Goal: Transaction & Acquisition: Book appointment/travel/reservation

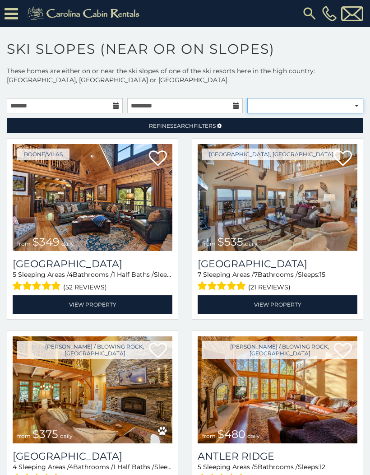
click at [359, 103] on select "**********" at bounding box center [305, 105] width 116 height 15
select select "**********"
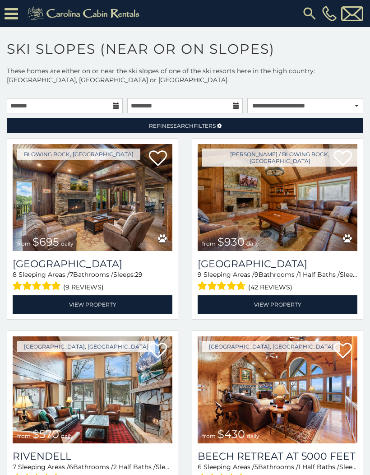
click at [309, 128] on link "Refine Search Filters" at bounding box center [185, 125] width 357 height 15
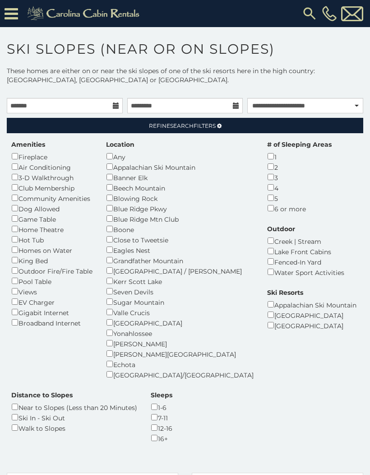
click at [267, 320] on div "Sugar Mountain Resort" at bounding box center [311, 325] width 89 height 10
click at [267, 310] on div "[GEOGRAPHIC_DATA]" at bounding box center [311, 315] width 89 height 10
click at [137, 402] on div "Near to Slopes (Less than 20 Minutes)" at bounding box center [74, 407] width 126 height 10
click at [137, 412] on div "Ski In - Ski Out" at bounding box center [74, 417] width 126 height 10
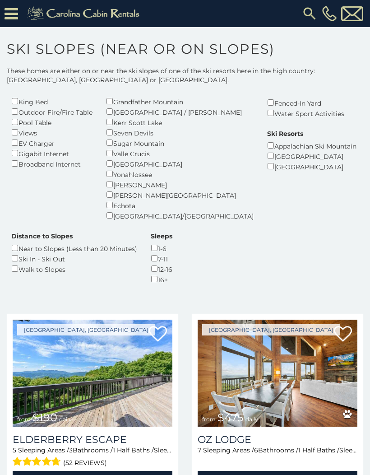
scroll to position [158, 0]
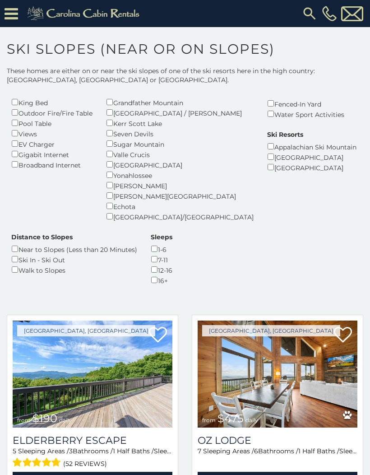
click at [292, 360] on img at bounding box center [278, 374] width 160 height 107
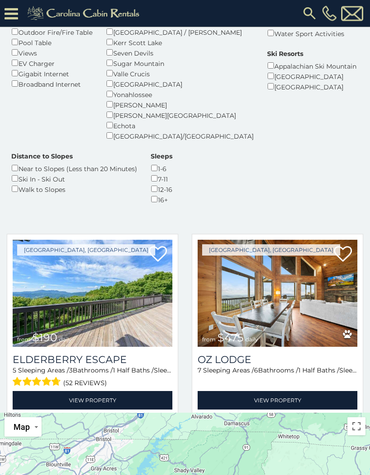
scroll to position [99, 0]
click at [81, 279] on img at bounding box center [93, 293] width 160 height 107
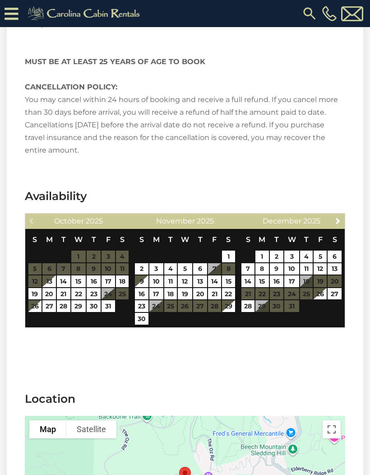
scroll to position [1718, 0]
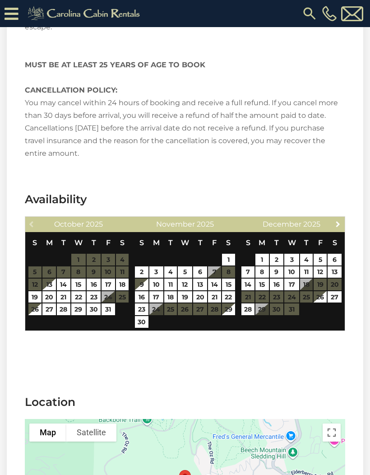
click at [338, 220] on span "Next" at bounding box center [338, 223] width 7 height 7
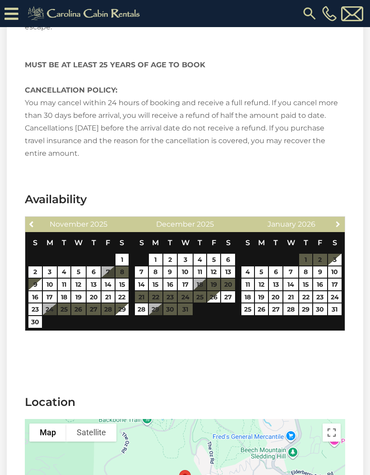
click at [343, 218] on link "Next" at bounding box center [338, 223] width 11 height 11
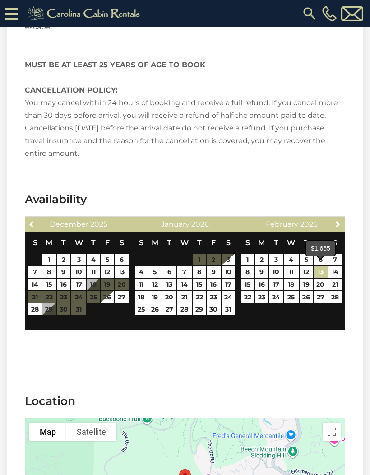
click at [327, 267] on link "13" at bounding box center [321, 272] width 14 height 12
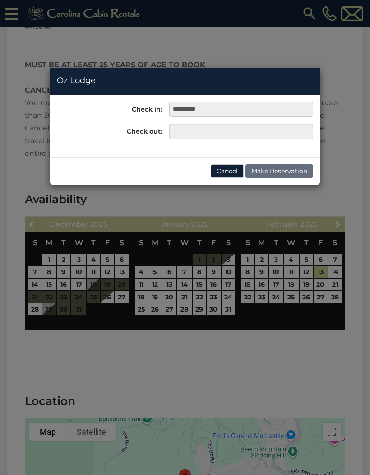
click at [265, 280] on div "**********" at bounding box center [185, 237] width 370 height 475
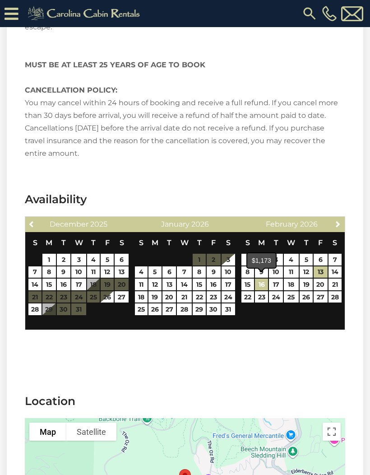
click at [264, 280] on link "16" at bounding box center [261, 285] width 13 height 12
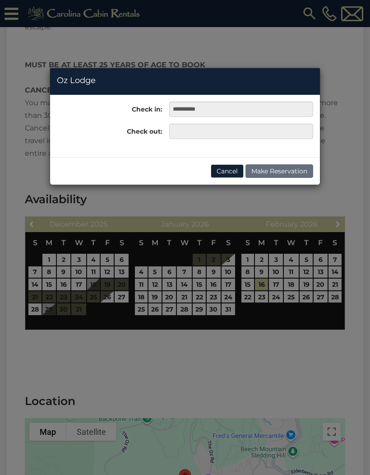
click at [326, 262] on div "**********" at bounding box center [185, 237] width 370 height 475
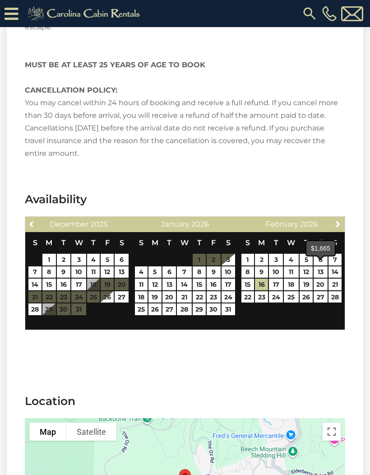
click at [322, 266] on link "13" at bounding box center [321, 272] width 14 height 12
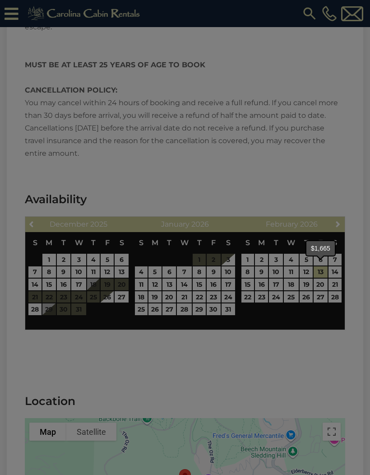
type input "**********"
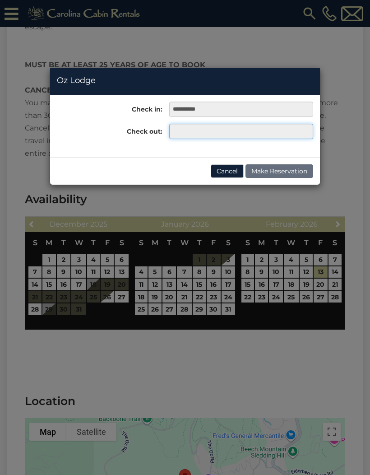
click at [260, 131] on input "text" at bounding box center [241, 131] width 144 height 15
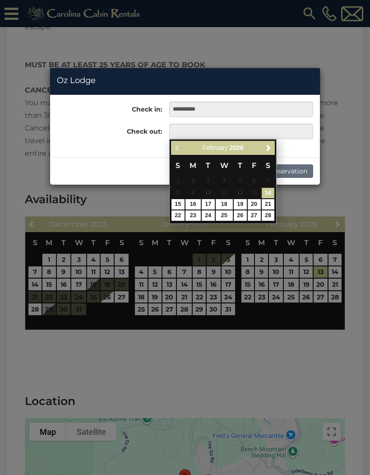
click at [261, 280] on div "**********" at bounding box center [185, 237] width 370 height 475
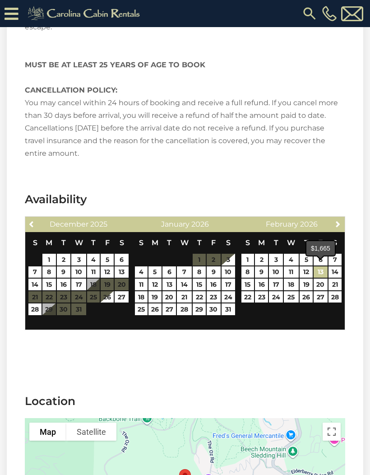
click at [326, 267] on link "13" at bounding box center [321, 272] width 14 height 12
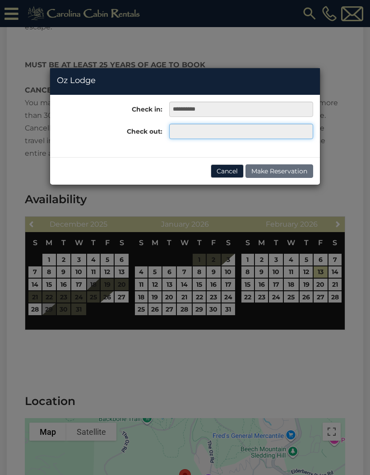
click at [280, 129] on input "text" at bounding box center [241, 131] width 144 height 15
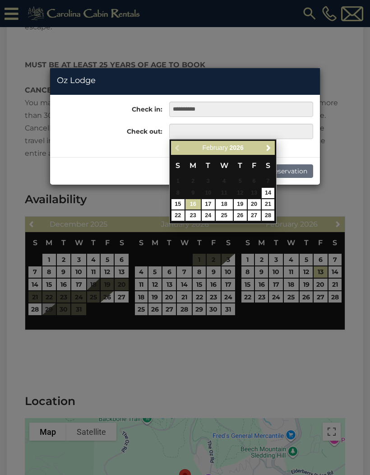
click at [195, 205] on link "16" at bounding box center [193, 204] width 15 height 10
type input "**********"
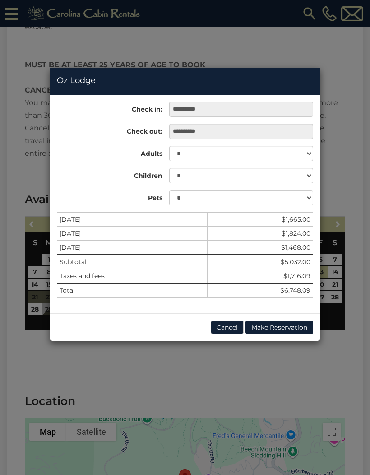
click at [355, 73] on div "**********" at bounding box center [185, 237] width 370 height 475
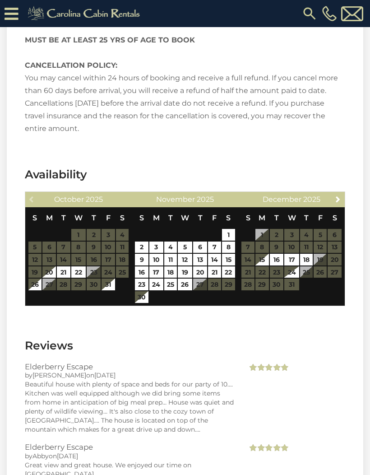
scroll to position [1584, 0]
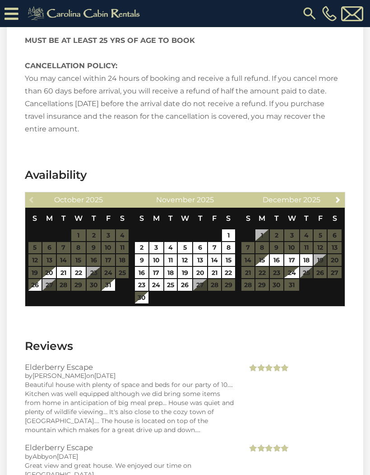
click at [340, 196] on span "Next" at bounding box center [338, 199] width 7 height 7
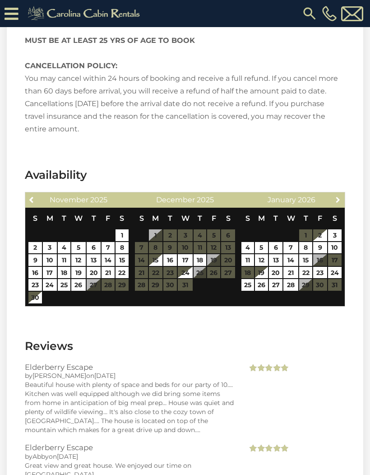
click at [343, 194] on link "Next" at bounding box center [338, 199] width 11 height 11
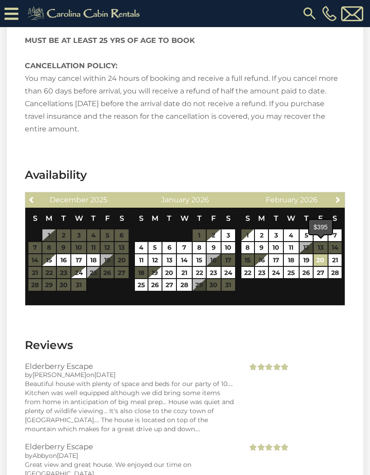
click at [326, 254] on link "20" at bounding box center [321, 260] width 14 height 12
type input "**********"
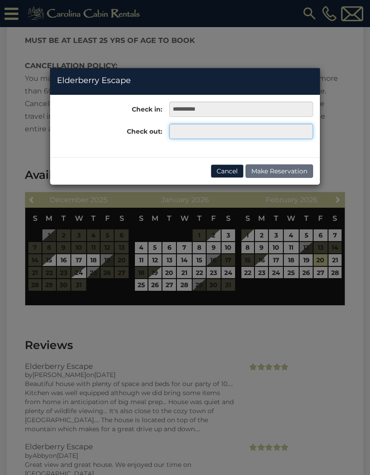
click at [259, 133] on input "text" at bounding box center [241, 131] width 144 height 15
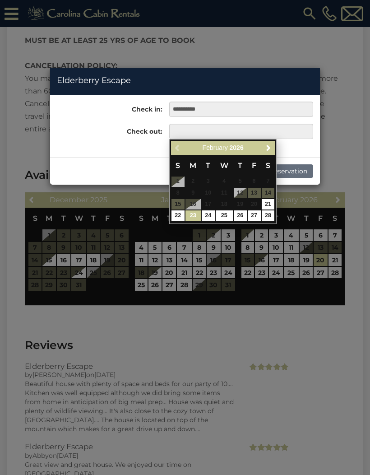
click at [195, 214] on link "23" at bounding box center [193, 215] width 15 height 10
type input "**********"
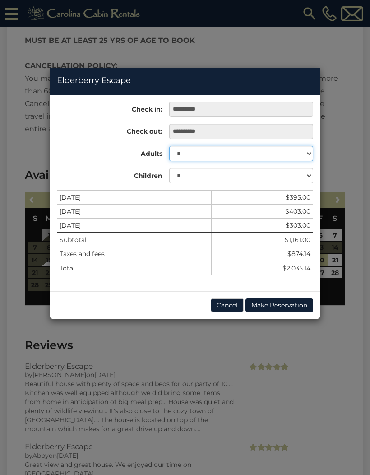
click at [303, 153] on select "* * * * * * * * * ** ** **" at bounding box center [241, 153] width 144 height 15
click at [303, 154] on select "* * * * * * * * * ** ** **" at bounding box center [241, 153] width 144 height 15
select select "*"
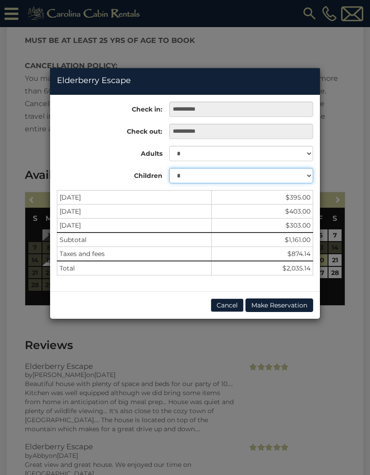
click at [306, 179] on select "* * * * * * * * * * ** ** **" at bounding box center [241, 175] width 144 height 15
select select "*"
click at [333, 344] on div "**********" at bounding box center [185, 237] width 370 height 475
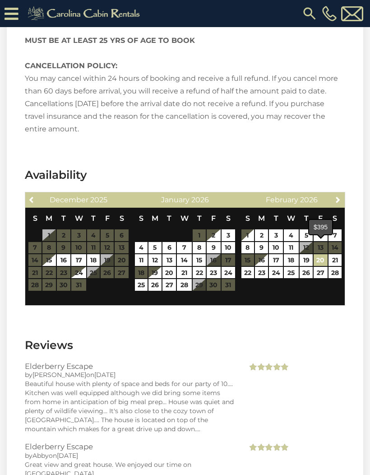
click at [325, 254] on link "20" at bounding box center [321, 260] width 14 height 12
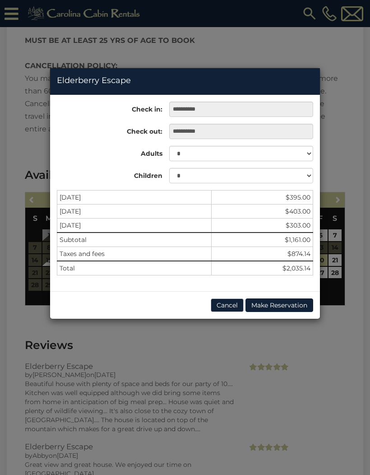
click at [354, 124] on div "**********" at bounding box center [185, 237] width 370 height 475
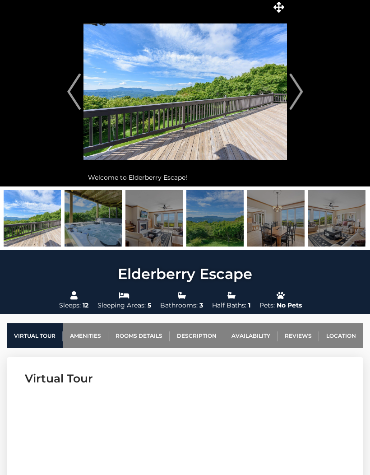
scroll to position [0, 0]
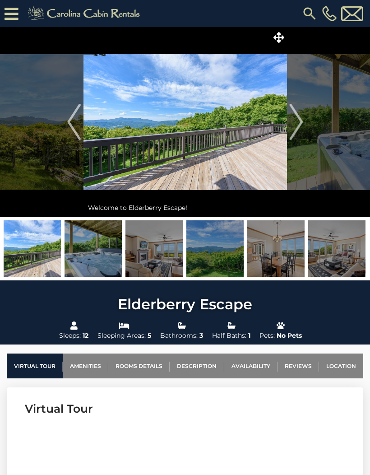
click at [304, 119] on button "Next" at bounding box center [296, 122] width 19 height 190
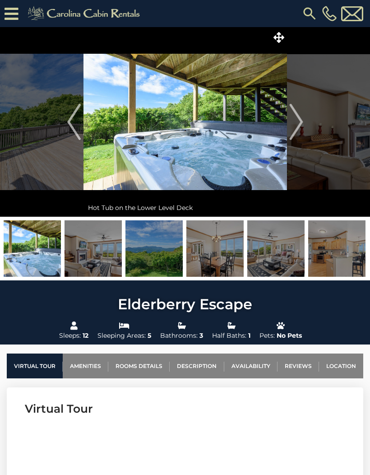
click at [299, 126] on img "Next" at bounding box center [296, 122] width 14 height 36
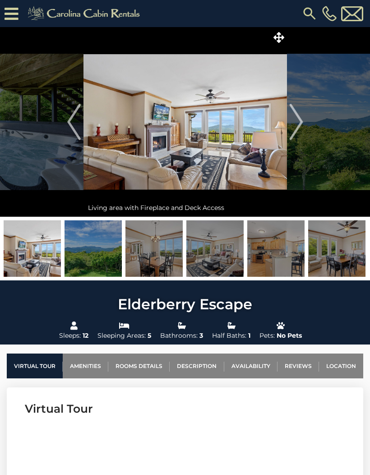
click at [299, 122] on img "Next" at bounding box center [296, 122] width 14 height 36
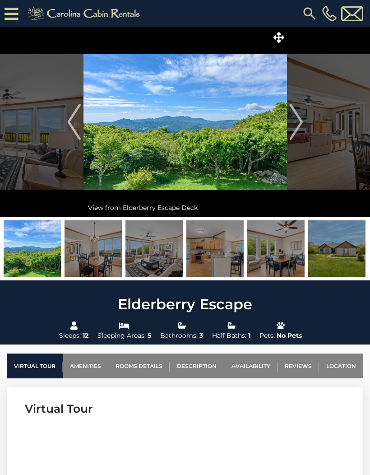
click at [299, 122] on img "Next" at bounding box center [296, 122] width 14 height 36
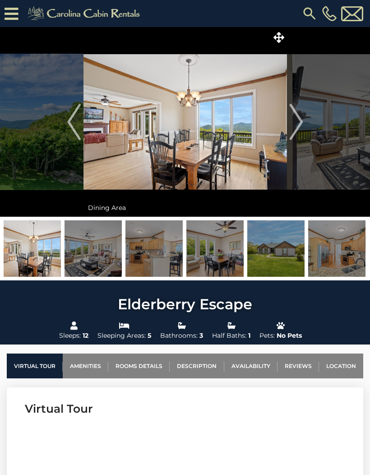
click at [299, 123] on img "Next" at bounding box center [296, 122] width 14 height 36
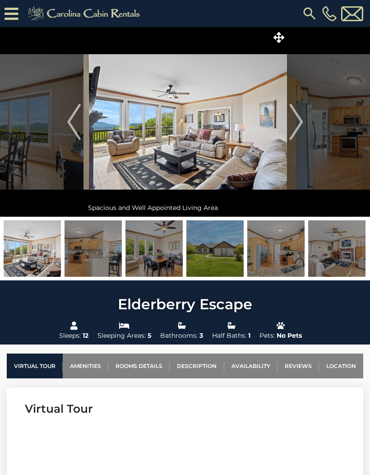
click at [299, 122] on img "Next" at bounding box center [296, 122] width 14 height 36
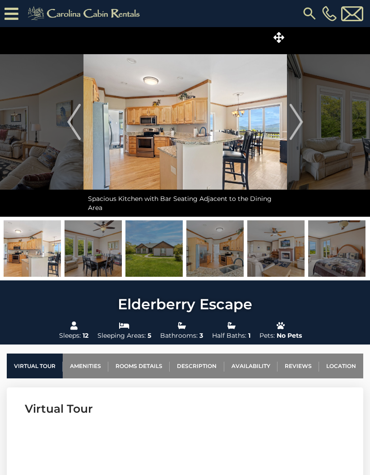
click at [300, 123] on img "Next" at bounding box center [296, 122] width 14 height 36
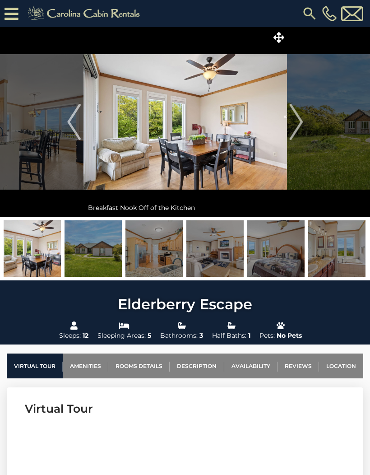
click at [296, 123] on img "Next" at bounding box center [296, 122] width 14 height 36
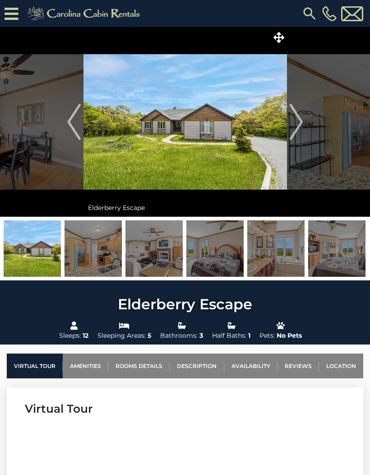
click at [296, 121] on img "Next" at bounding box center [296, 122] width 14 height 36
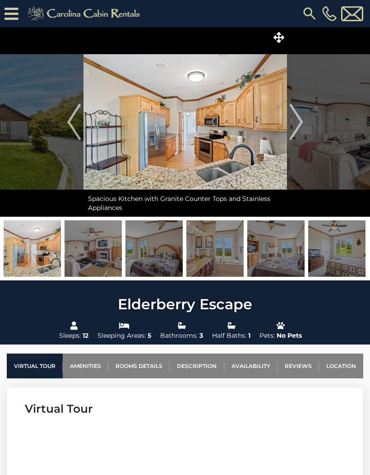
click at [74, 128] on img "Previous" at bounding box center [74, 122] width 14 height 36
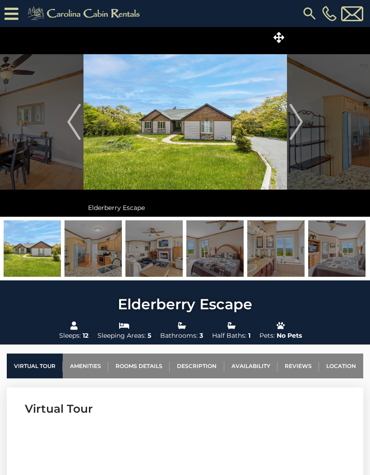
click at [299, 125] on img "Next" at bounding box center [296, 122] width 14 height 36
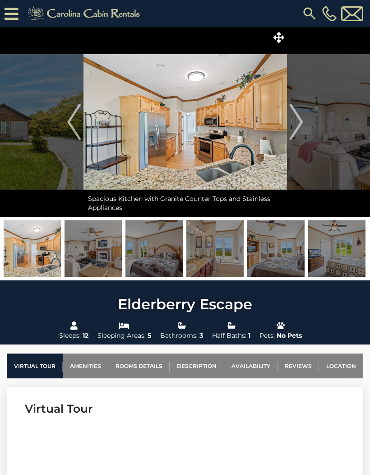
click at [298, 120] on img "Next" at bounding box center [296, 122] width 14 height 36
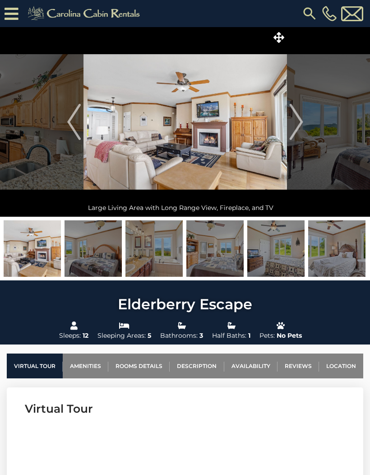
click at [294, 119] on img "Next" at bounding box center [296, 122] width 14 height 36
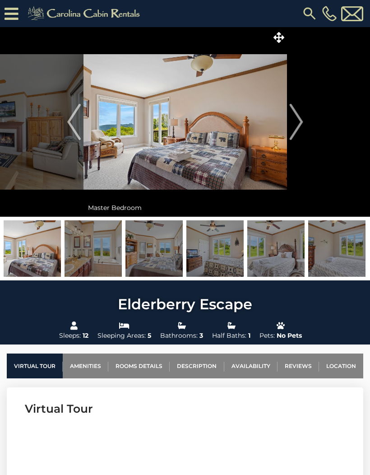
click at [293, 119] on img "Next" at bounding box center [296, 122] width 14 height 36
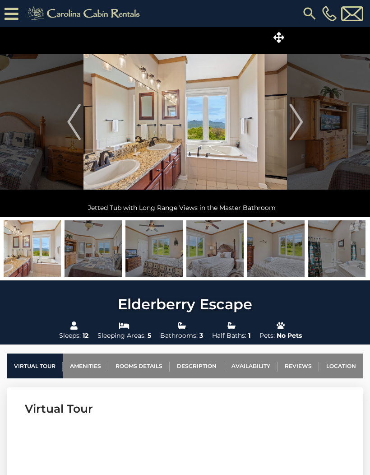
click at [294, 120] on img "Next" at bounding box center [296, 122] width 14 height 36
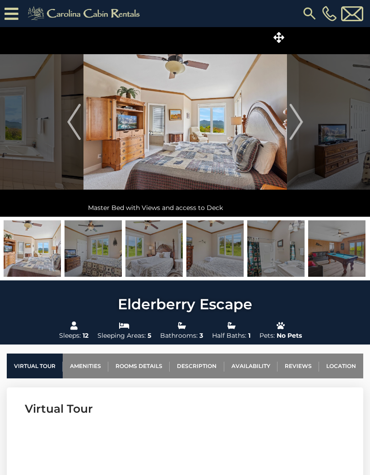
click at [295, 120] on img "Next" at bounding box center [296, 122] width 14 height 36
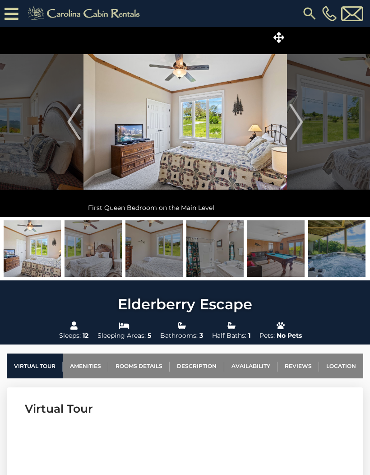
click at [294, 122] on img "Next" at bounding box center [296, 122] width 14 height 36
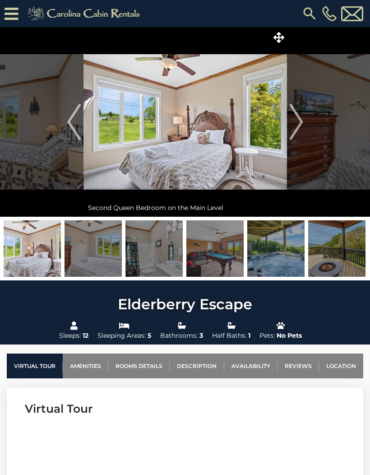
click at [294, 123] on img "Next" at bounding box center [296, 122] width 14 height 36
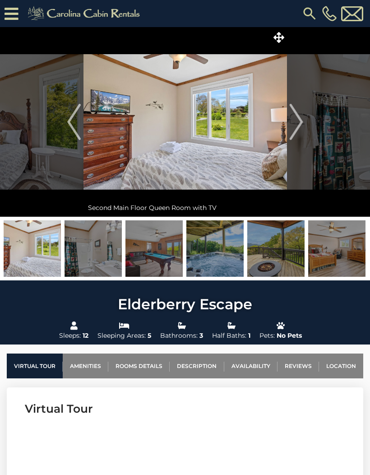
click at [296, 123] on img "Next" at bounding box center [296, 122] width 14 height 36
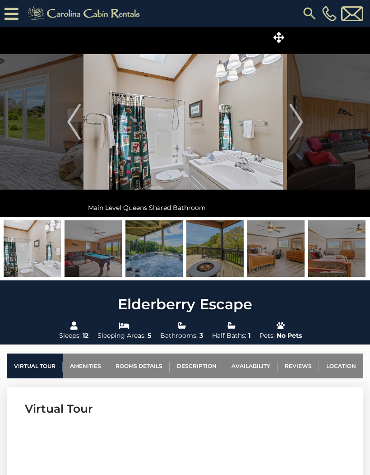
click at [295, 124] on img "Next" at bounding box center [296, 122] width 14 height 36
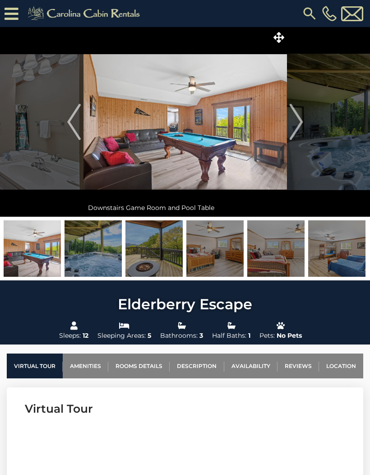
click at [298, 125] on img "Next" at bounding box center [296, 122] width 14 height 36
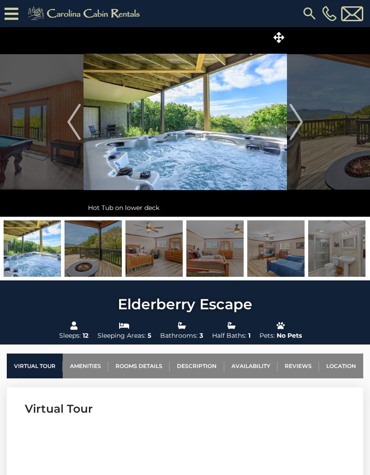
click at [295, 125] on img "Next" at bounding box center [296, 122] width 14 height 36
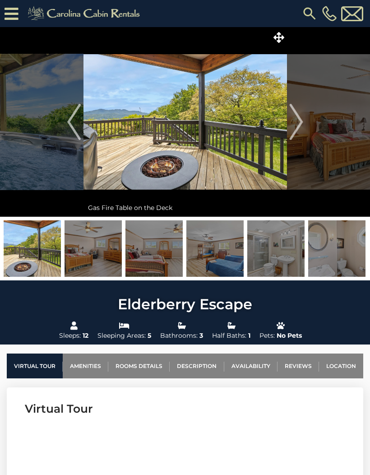
click at [295, 122] on img "Next" at bounding box center [296, 122] width 14 height 36
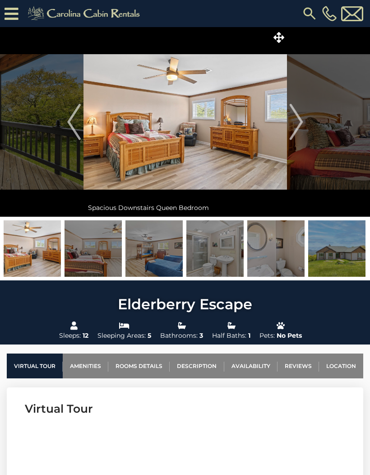
click at [294, 123] on img "Next" at bounding box center [296, 122] width 14 height 36
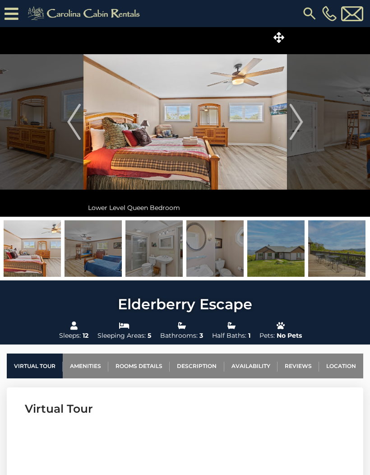
click at [295, 126] on img "Next" at bounding box center [296, 122] width 14 height 36
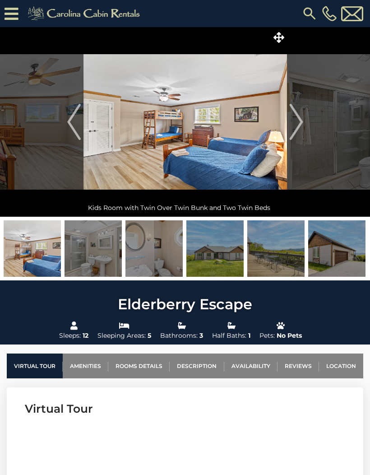
click at [299, 126] on img "Next" at bounding box center [296, 122] width 14 height 36
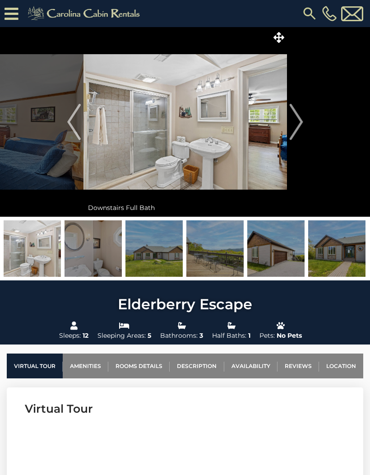
click at [299, 126] on img "Next" at bounding box center [296, 122] width 14 height 36
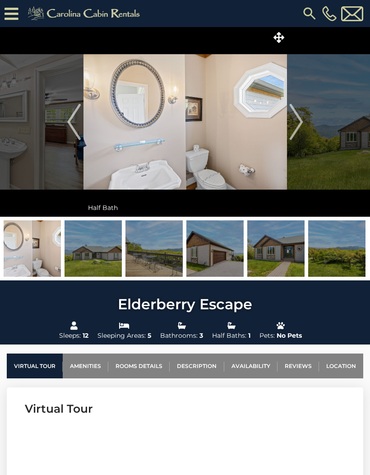
click at [298, 126] on img "Next" at bounding box center [296, 122] width 14 height 36
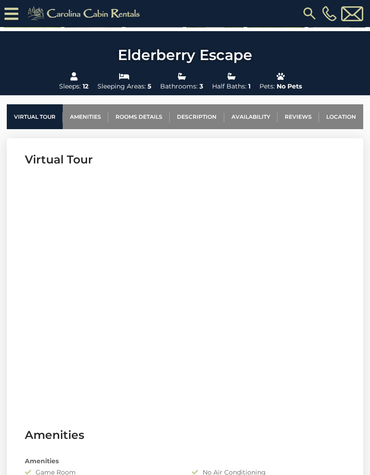
scroll to position [280, 0]
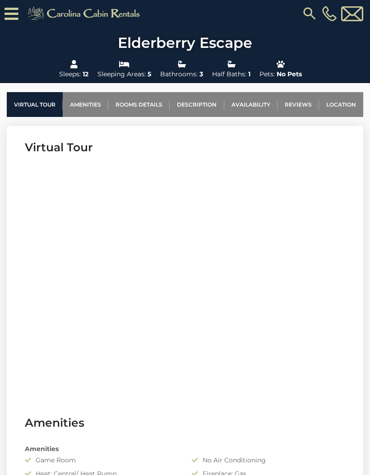
click at [345, 102] on link "Location" at bounding box center [341, 104] width 44 height 25
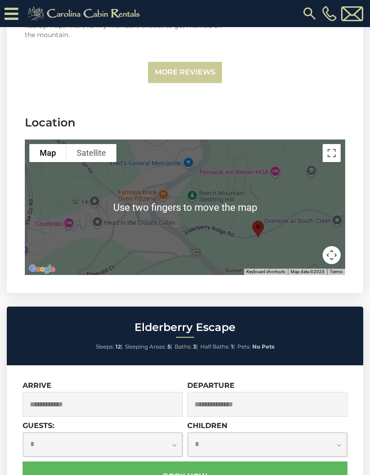
scroll to position [2136, 0]
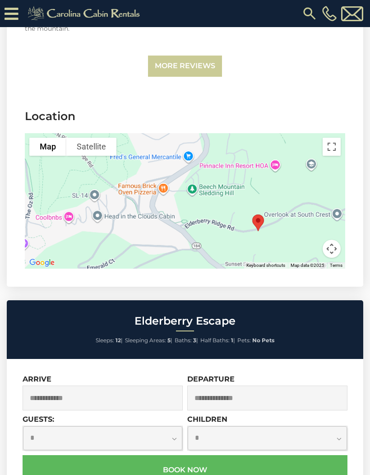
click at [333, 138] on button "Toggle fullscreen view" at bounding box center [332, 147] width 18 height 18
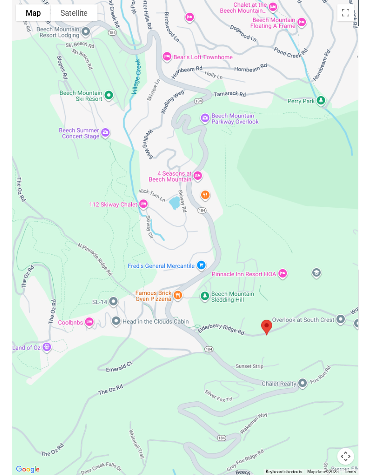
scroll to position [2125, 0]
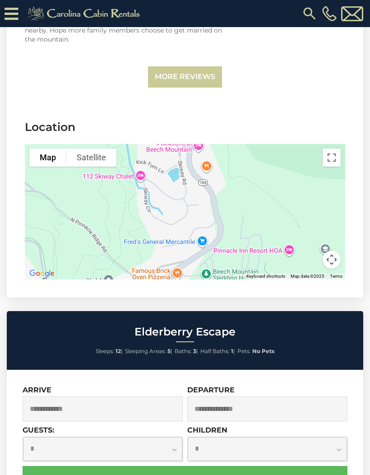
click at [322, 188] on div at bounding box center [185, 211] width 321 height 135
click at [336, 149] on button "Toggle fullscreen view" at bounding box center [332, 158] width 18 height 18
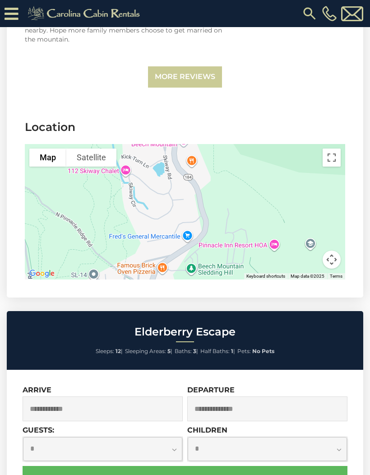
click at [333, 149] on button "Toggle fullscreen view" at bounding box center [332, 158] width 18 height 18
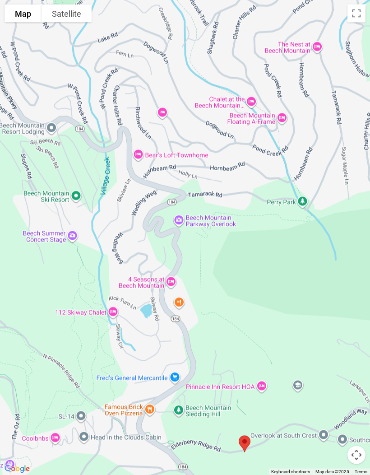
scroll to position [1763, 0]
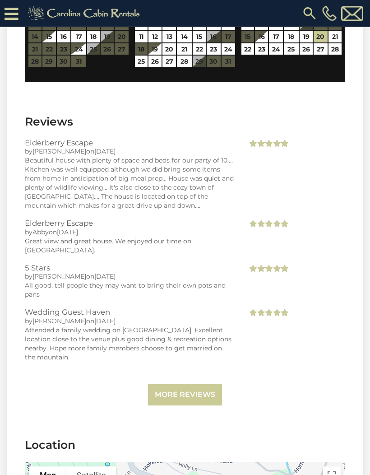
click at [173, 385] on link "More Reviews" at bounding box center [185, 395] width 74 height 21
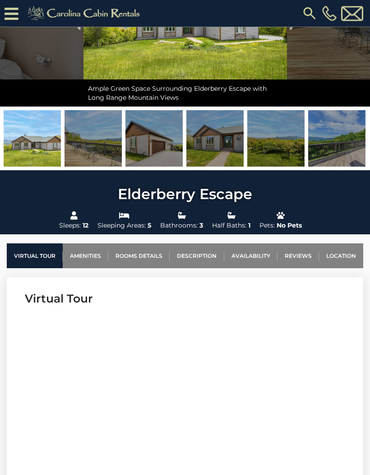
scroll to position [0, 0]
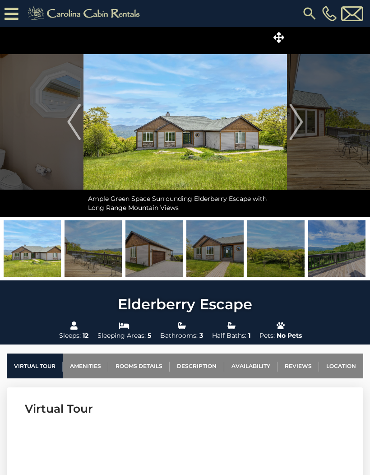
click at [299, 118] on img "Next" at bounding box center [296, 122] width 14 height 36
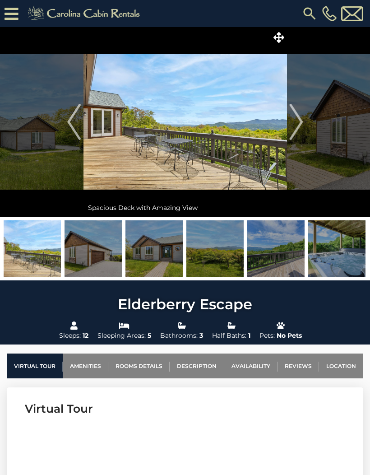
click at [291, 124] on img "Next" at bounding box center [296, 122] width 14 height 36
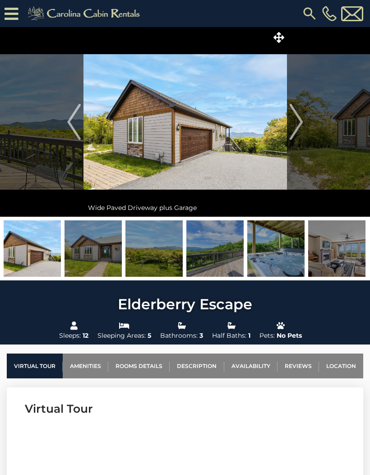
click at [291, 119] on img "Next" at bounding box center [296, 122] width 14 height 36
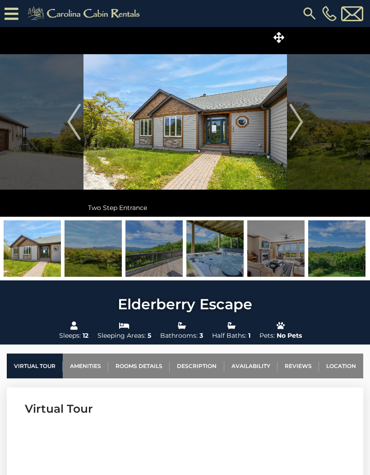
click at [292, 121] on img "Next" at bounding box center [296, 122] width 14 height 36
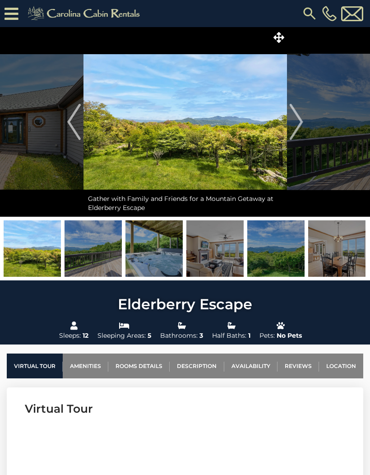
click at [298, 120] on img "Next" at bounding box center [296, 122] width 14 height 36
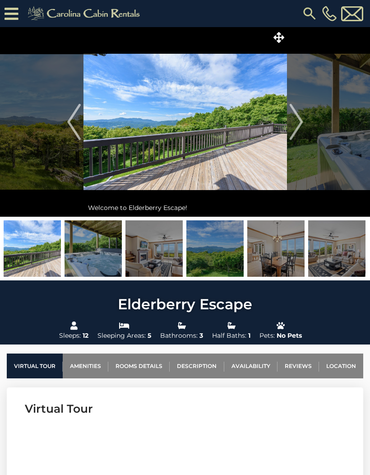
click at [296, 126] on img "Next" at bounding box center [296, 122] width 14 height 36
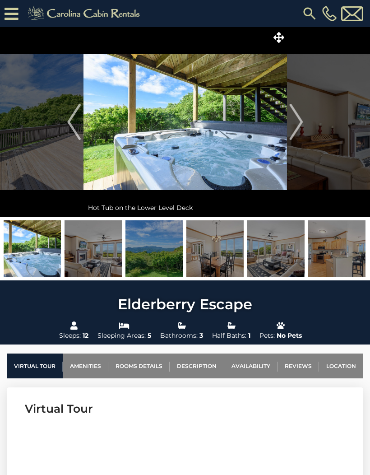
click at [294, 119] on img "Next" at bounding box center [296, 122] width 14 height 36
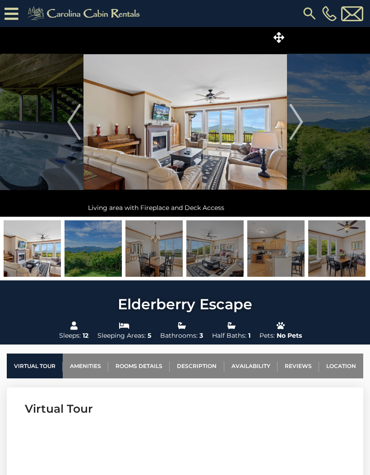
click at [294, 118] on img "Next" at bounding box center [296, 122] width 14 height 36
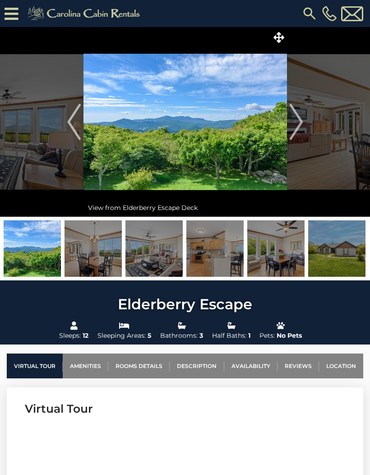
click at [295, 118] on img "Next" at bounding box center [296, 122] width 14 height 36
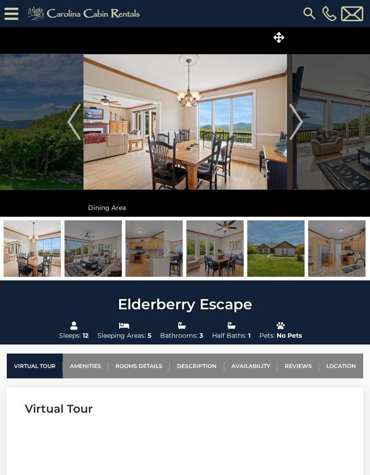
click at [291, 122] on img "Next" at bounding box center [296, 122] width 14 height 36
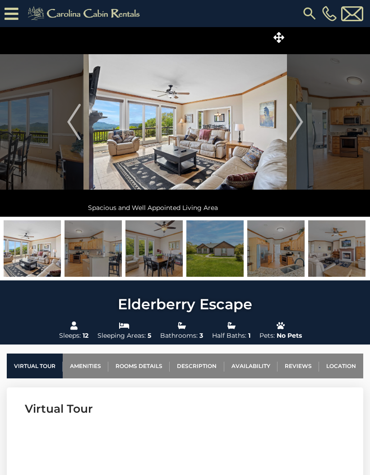
click at [294, 119] on img "Next" at bounding box center [296, 122] width 14 height 36
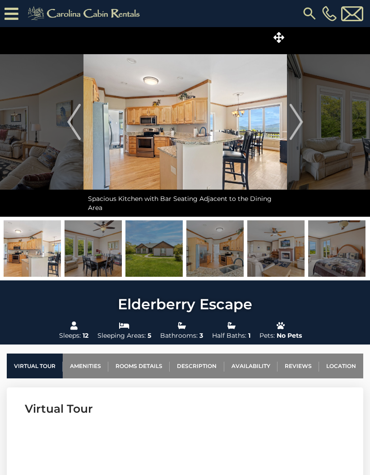
click at [294, 120] on img "Next" at bounding box center [296, 122] width 14 height 36
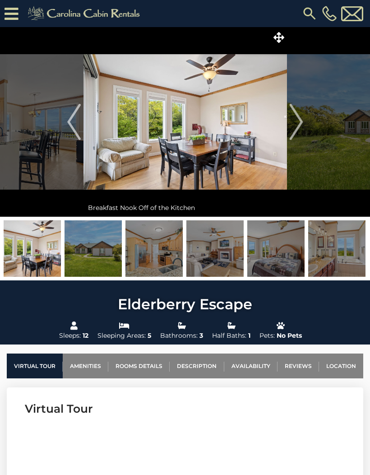
click at [292, 120] on img "Next" at bounding box center [296, 122] width 14 height 36
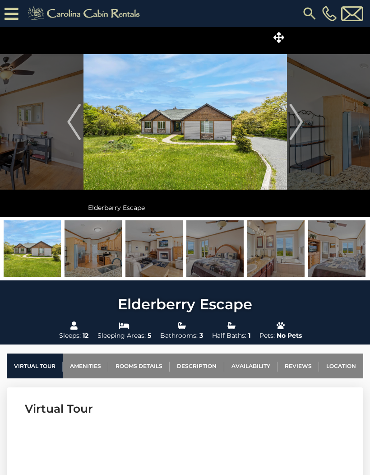
click at [291, 118] on img "Next" at bounding box center [296, 122] width 14 height 36
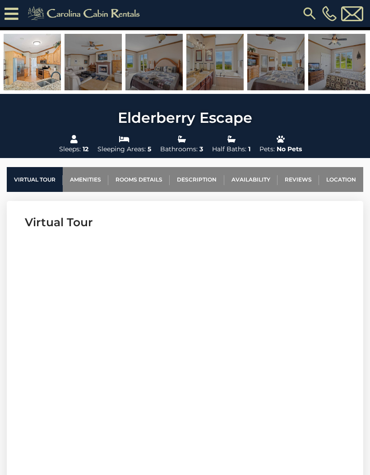
scroll to position [221, 0]
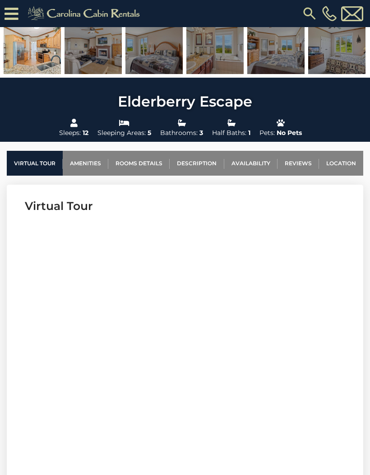
click at [88, 157] on link "Amenities" at bounding box center [86, 163] width 46 height 25
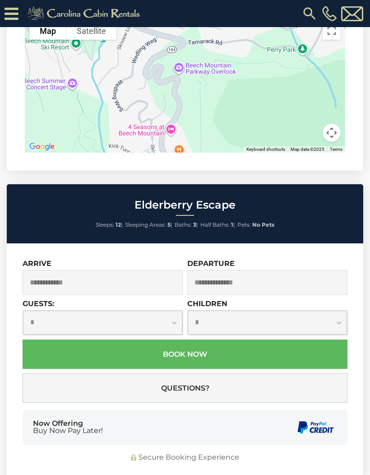
scroll to position [5616, 0]
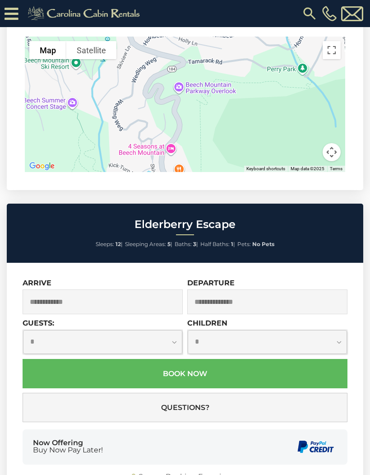
click at [60, 289] on input "text" at bounding box center [103, 301] width 160 height 25
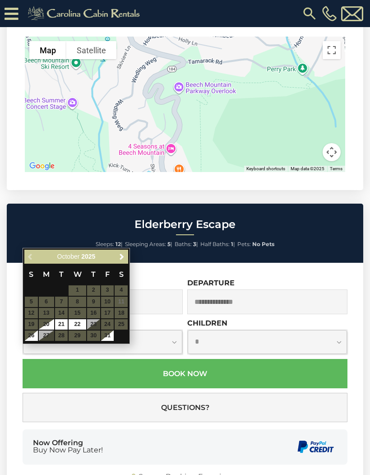
click at [124, 257] on span "Next" at bounding box center [121, 256] width 7 height 7
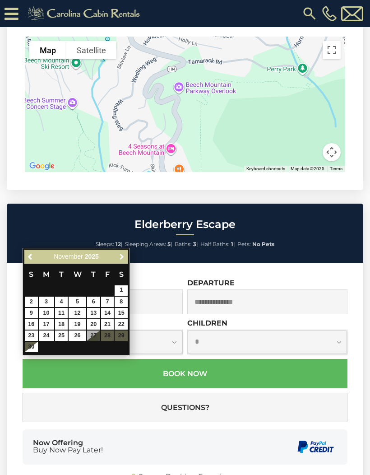
click at [125, 257] on span "Next" at bounding box center [121, 256] width 7 height 7
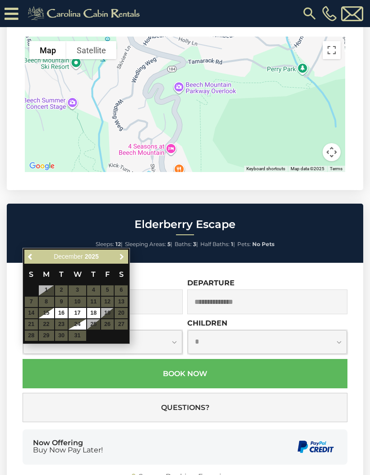
click at [123, 257] on span "Next" at bounding box center [121, 256] width 7 height 7
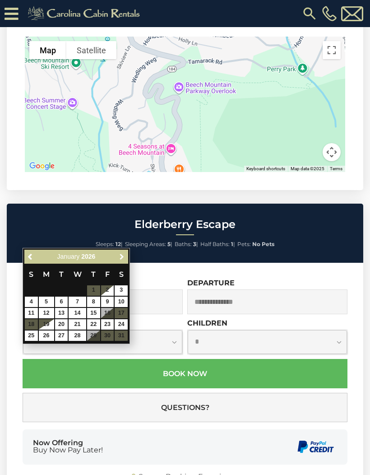
click at [126, 254] on link "Next" at bounding box center [121, 256] width 11 height 11
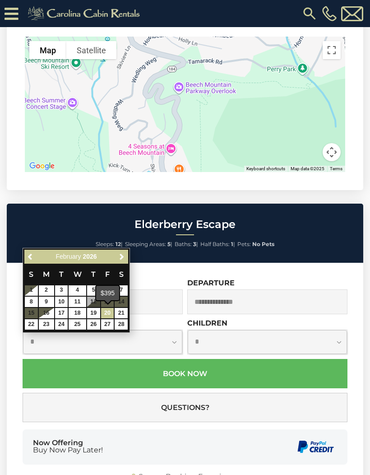
click at [112, 311] on link "20" at bounding box center [107, 313] width 13 height 10
type input "**********"
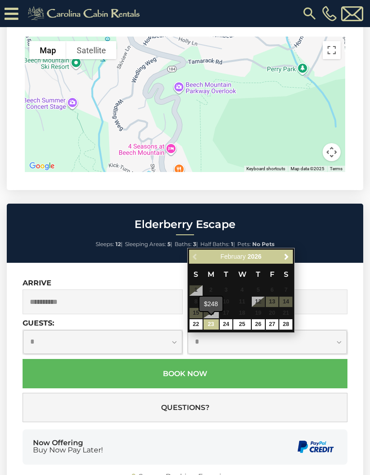
click at [211, 322] on link "23" at bounding box center [211, 324] width 15 height 10
type input "**********"
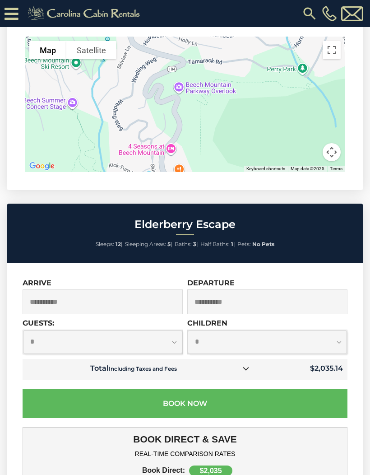
click at [248, 365] on icon at bounding box center [246, 368] width 6 height 6
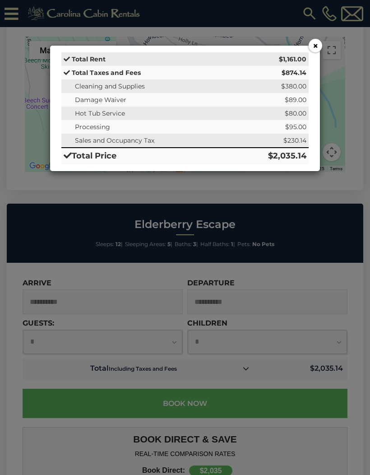
click at [317, 49] on button "×" at bounding box center [316, 46] width 14 height 14
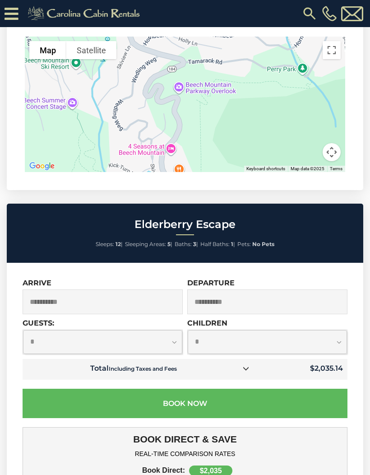
click at [68, 330] on select "**********" at bounding box center [102, 342] width 159 height 24
select select "*"
click at [336, 330] on select "**********" at bounding box center [267, 342] width 159 height 24
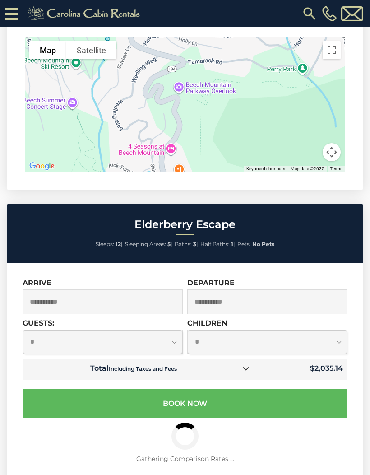
select select "*"
click at [51, 330] on select "**********" at bounding box center [102, 342] width 159 height 24
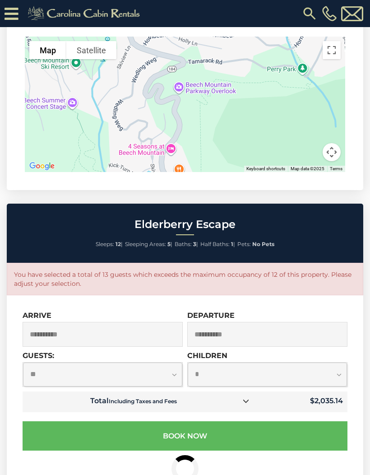
click at [58, 363] on select "**********" at bounding box center [102, 375] width 159 height 24
select select "**"
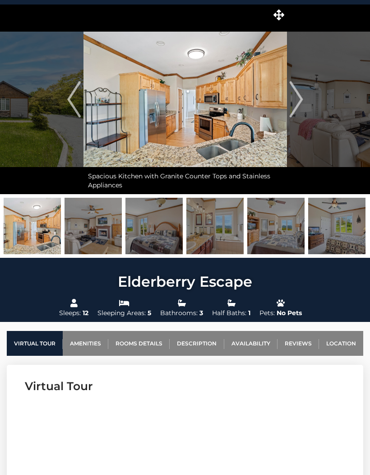
scroll to position [23, 0]
click at [75, 103] on img "Previous" at bounding box center [74, 99] width 14 height 36
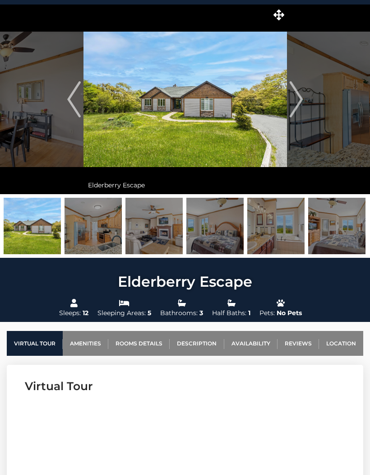
click at [290, 100] on img "Next" at bounding box center [296, 99] width 14 height 36
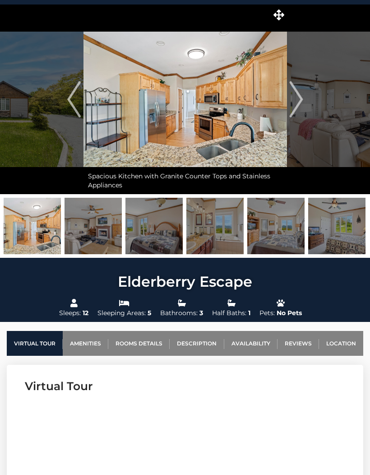
click at [290, 99] on img "Next" at bounding box center [296, 99] width 14 height 36
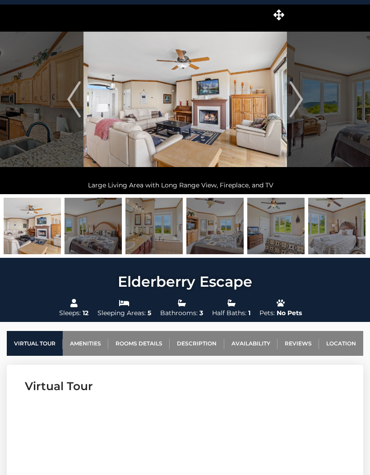
click at [290, 101] on img "Next" at bounding box center [296, 99] width 14 height 36
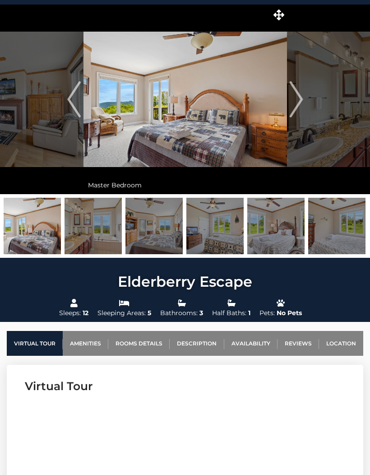
click at [81, 99] on img "Previous" at bounding box center [74, 99] width 14 height 36
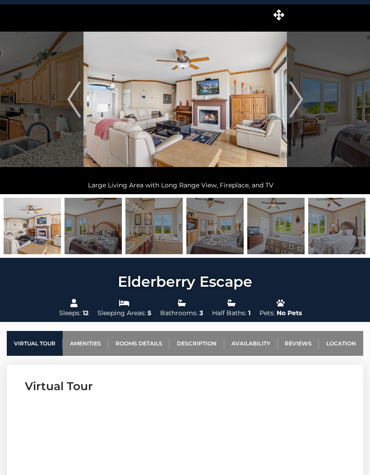
click at [79, 103] on img "Previous" at bounding box center [74, 99] width 14 height 36
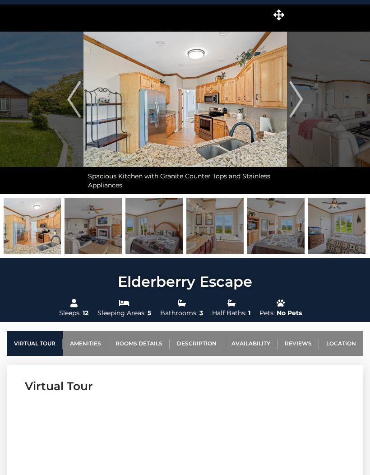
click at [304, 99] on button "Next" at bounding box center [296, 100] width 19 height 190
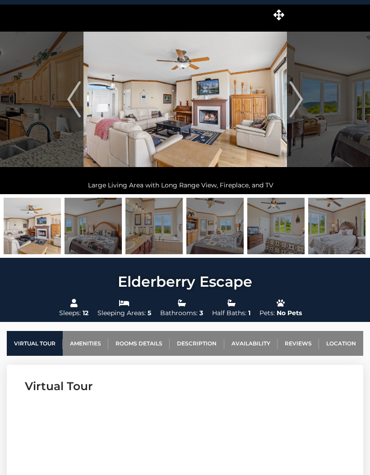
click at [296, 98] on img "Next" at bounding box center [296, 99] width 14 height 36
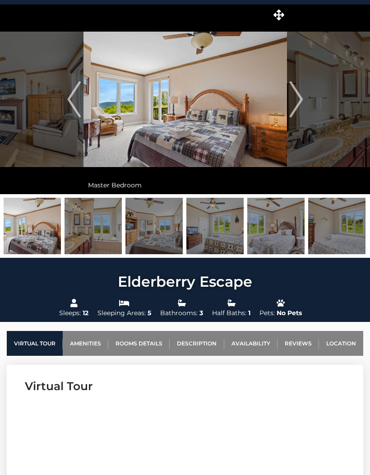
click at [301, 107] on img "Next" at bounding box center [296, 99] width 14 height 36
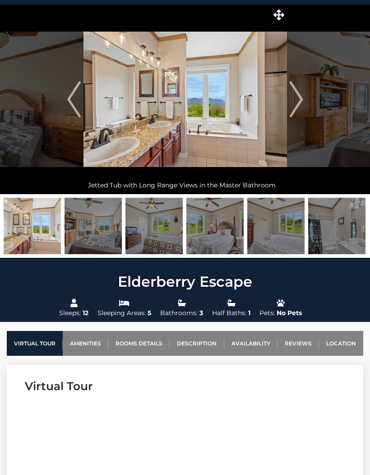
click at [302, 108] on img "Next" at bounding box center [296, 99] width 14 height 36
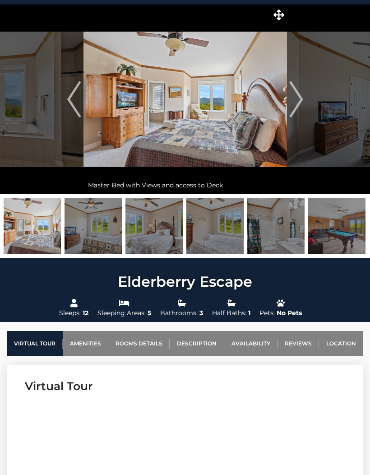
click at [303, 106] on img "Next" at bounding box center [296, 99] width 14 height 36
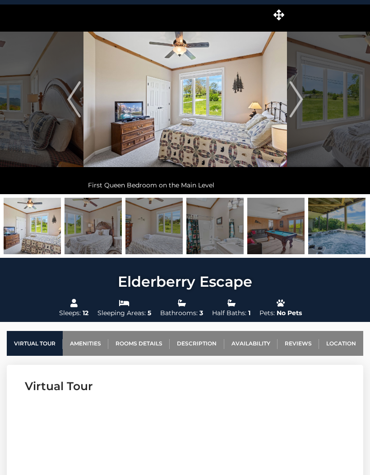
click at [299, 110] on img "Next" at bounding box center [296, 99] width 14 height 36
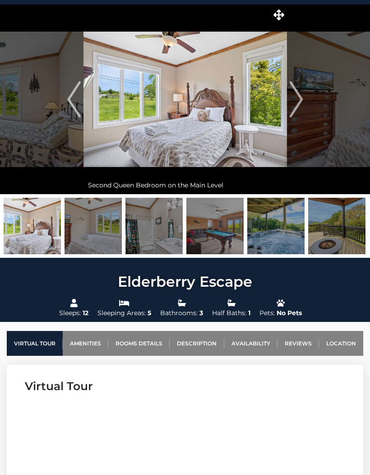
click at [302, 105] on img "Next" at bounding box center [296, 99] width 14 height 36
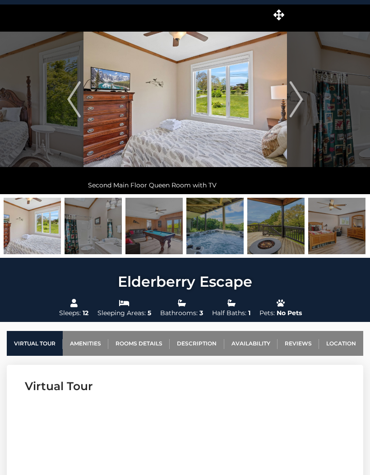
click at [305, 113] on button "Next" at bounding box center [296, 100] width 19 height 190
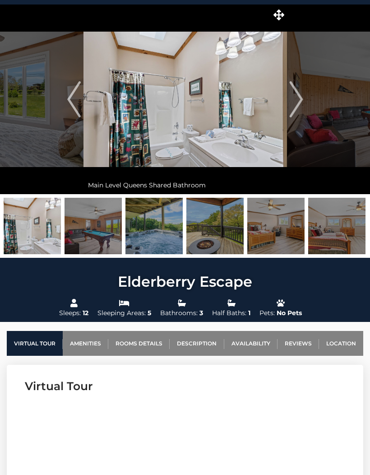
click at [299, 102] on img "Next" at bounding box center [296, 99] width 14 height 36
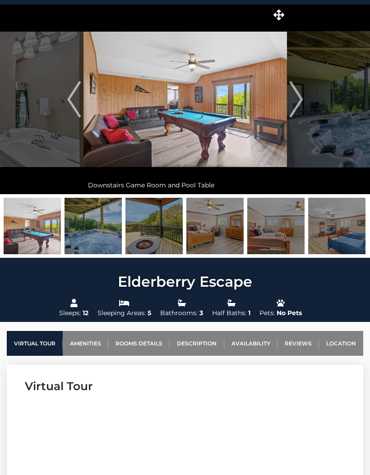
click at [301, 107] on img "Next" at bounding box center [296, 99] width 14 height 36
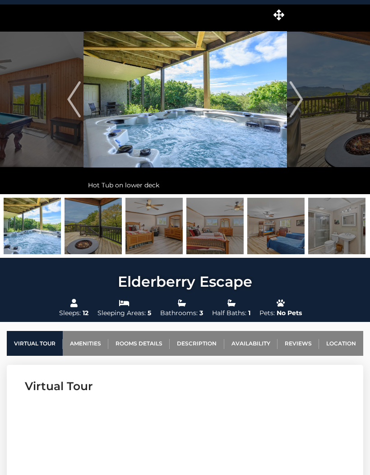
click at [291, 104] on img "Next" at bounding box center [296, 99] width 14 height 36
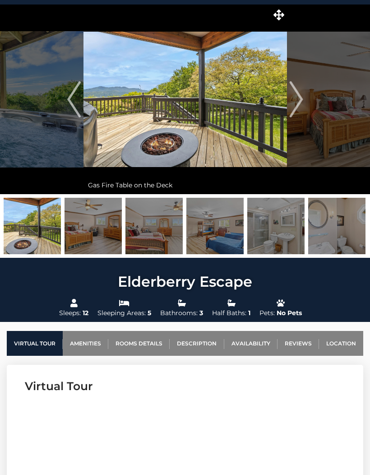
click at [299, 107] on img "Next" at bounding box center [296, 99] width 14 height 36
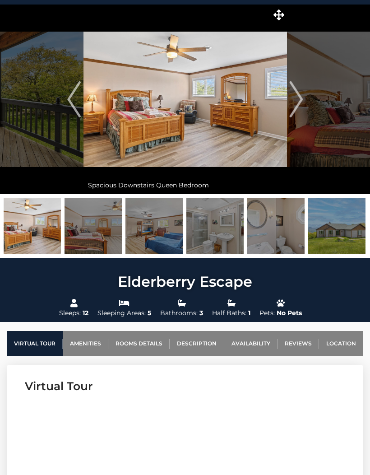
click at [70, 114] on img "Previous" at bounding box center [74, 99] width 14 height 36
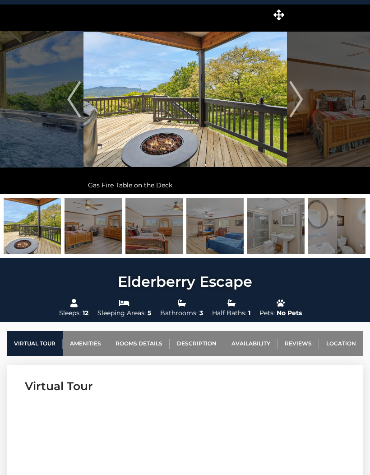
click at [296, 101] on img "Next" at bounding box center [296, 99] width 14 height 36
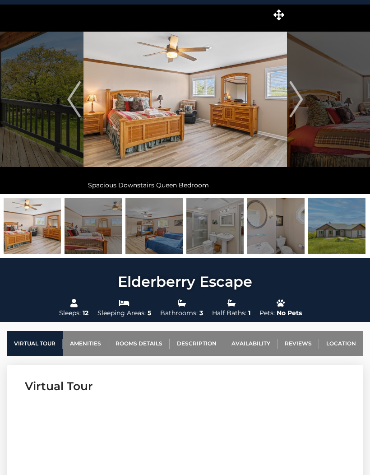
click at [302, 102] on img "Next" at bounding box center [296, 99] width 14 height 36
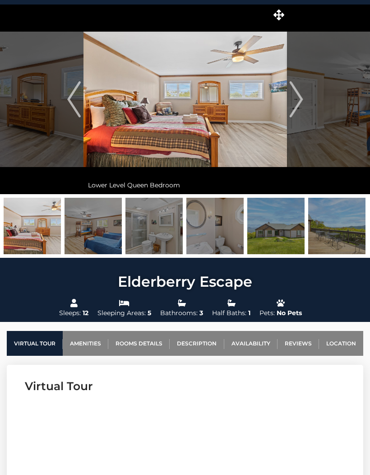
click at [293, 103] on img "Next" at bounding box center [296, 99] width 14 height 36
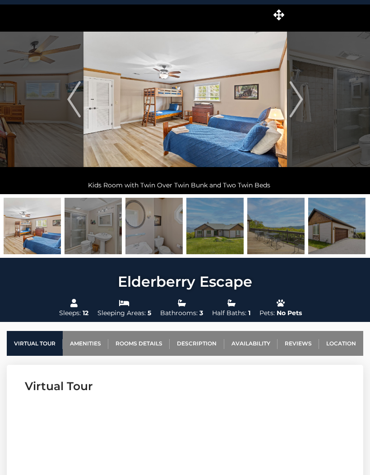
click at [296, 105] on img "Next" at bounding box center [296, 99] width 14 height 36
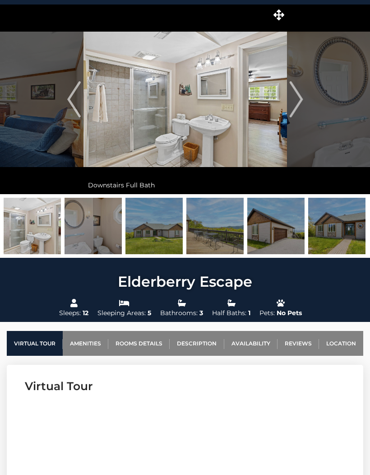
click at [298, 104] on img "Next" at bounding box center [296, 99] width 14 height 36
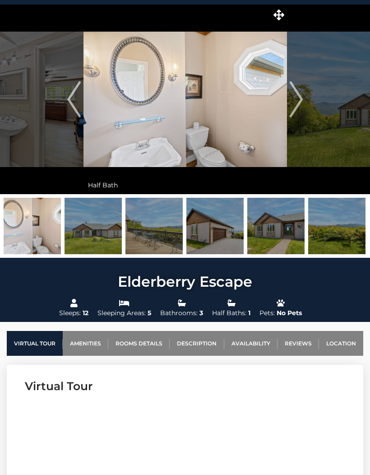
click at [302, 109] on img "Next" at bounding box center [296, 99] width 14 height 36
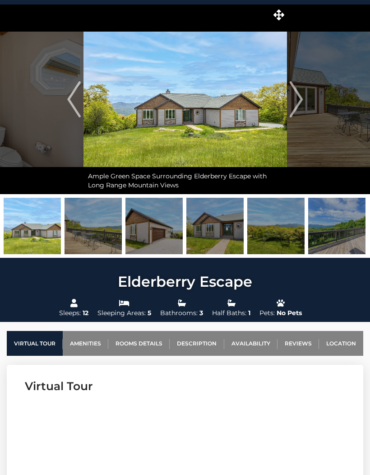
click at [294, 106] on img "Next" at bounding box center [296, 99] width 14 height 36
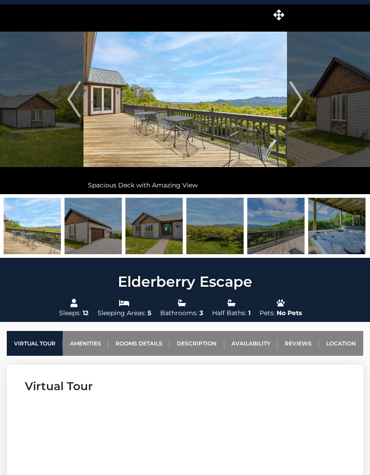
click at [295, 108] on img "Next" at bounding box center [296, 99] width 14 height 36
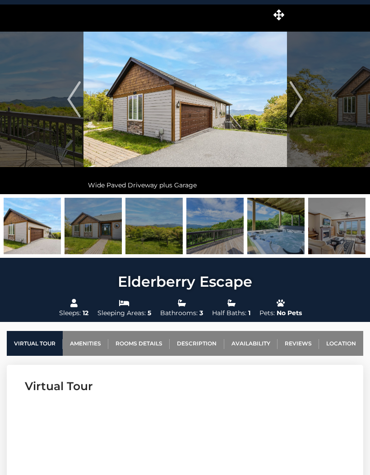
click at [303, 107] on img "Next" at bounding box center [296, 99] width 14 height 36
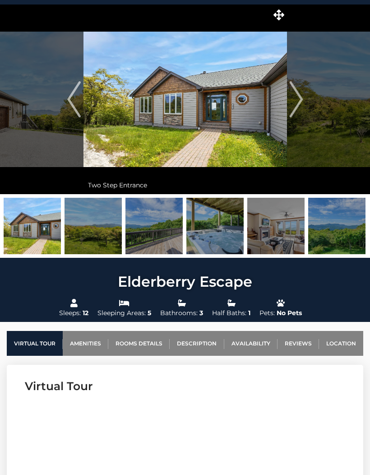
click at [296, 112] on img "Next" at bounding box center [296, 99] width 14 height 36
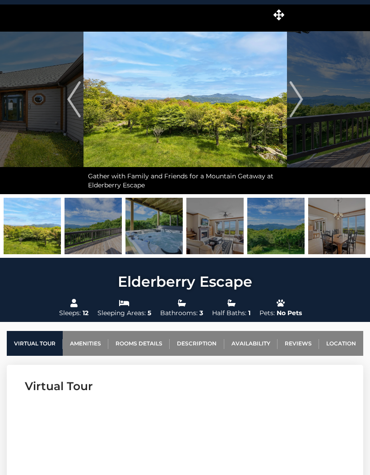
click at [300, 110] on img "Next" at bounding box center [296, 99] width 14 height 36
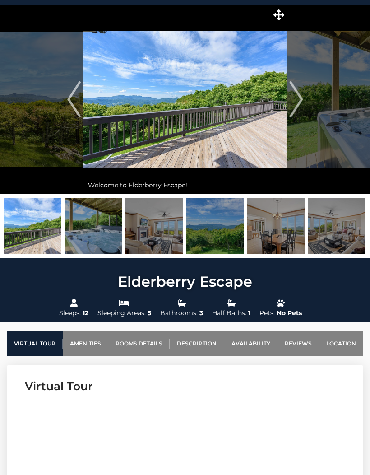
click at [301, 103] on img "Next" at bounding box center [296, 99] width 14 height 36
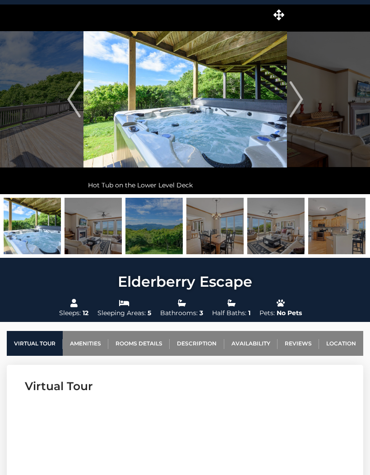
click at [304, 104] on button "Next" at bounding box center [296, 100] width 19 height 190
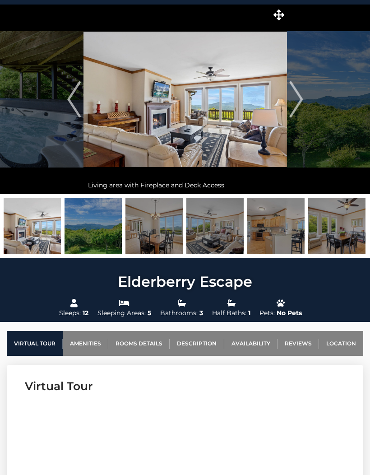
click at [304, 101] on button "Next" at bounding box center [296, 100] width 19 height 190
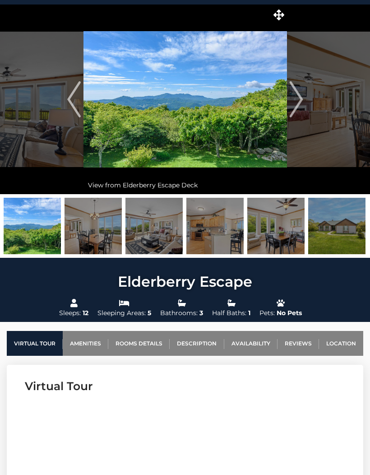
click at [301, 105] on img "Next" at bounding box center [296, 99] width 14 height 36
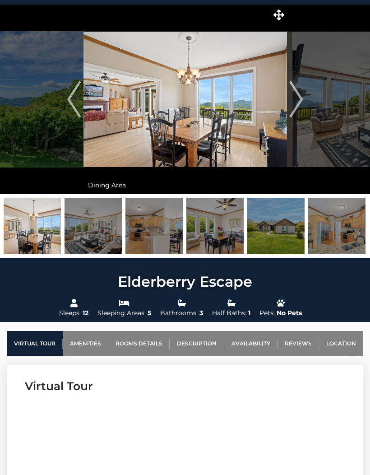
click at [295, 102] on img "Next" at bounding box center [296, 99] width 14 height 36
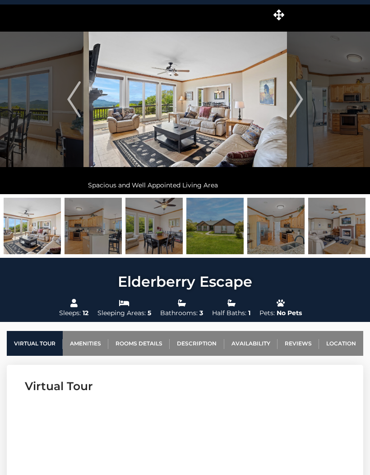
click at [303, 105] on button "Next" at bounding box center [296, 100] width 19 height 190
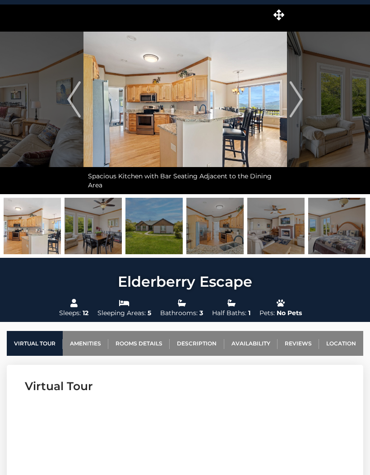
click at [302, 100] on img "Next" at bounding box center [296, 99] width 14 height 36
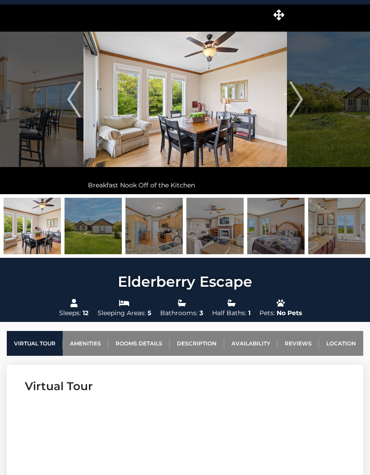
click at [294, 107] on img "Next" at bounding box center [296, 99] width 14 height 36
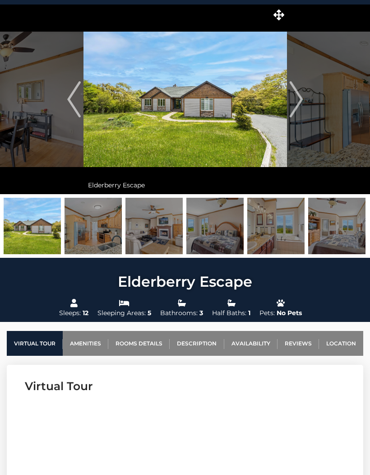
click at [350, 343] on link "Location" at bounding box center [341, 343] width 44 height 25
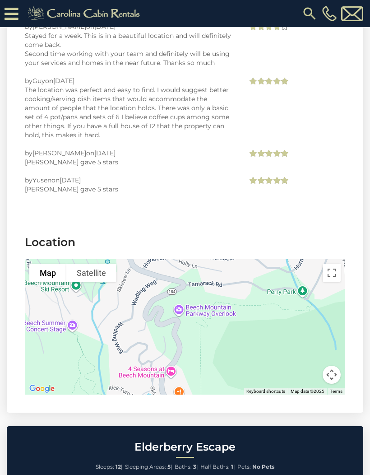
scroll to position [5391, 0]
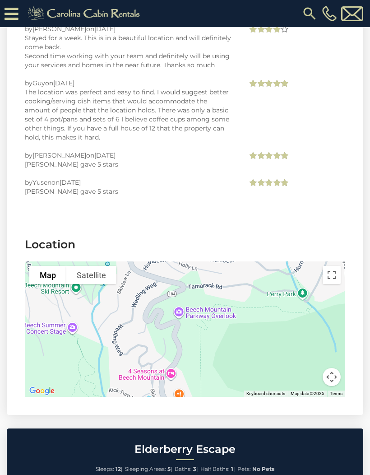
click at [336, 266] on button "Toggle fullscreen view" at bounding box center [332, 275] width 18 height 18
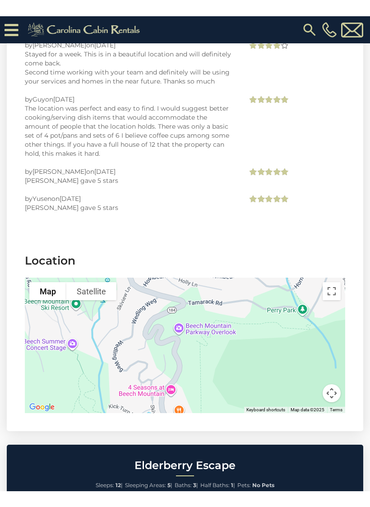
scroll to position [11, 0]
